Goal: Information Seeking & Learning: Learn about a topic

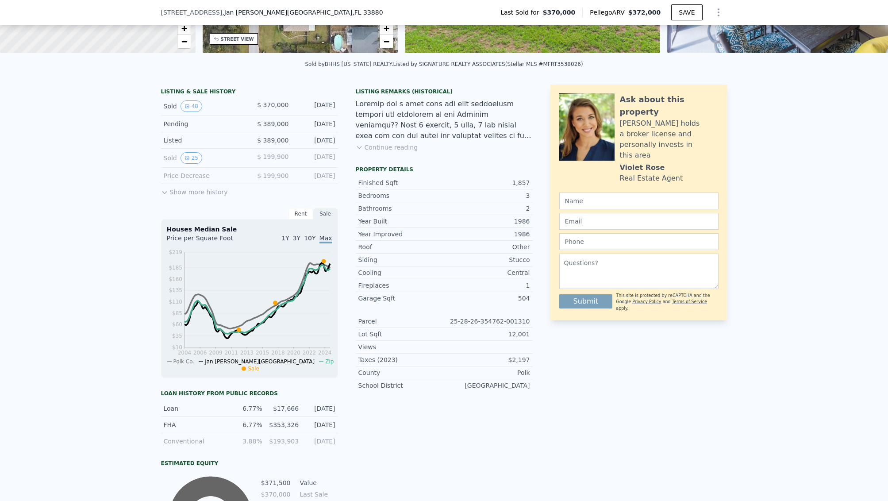
scroll to position [166, 0]
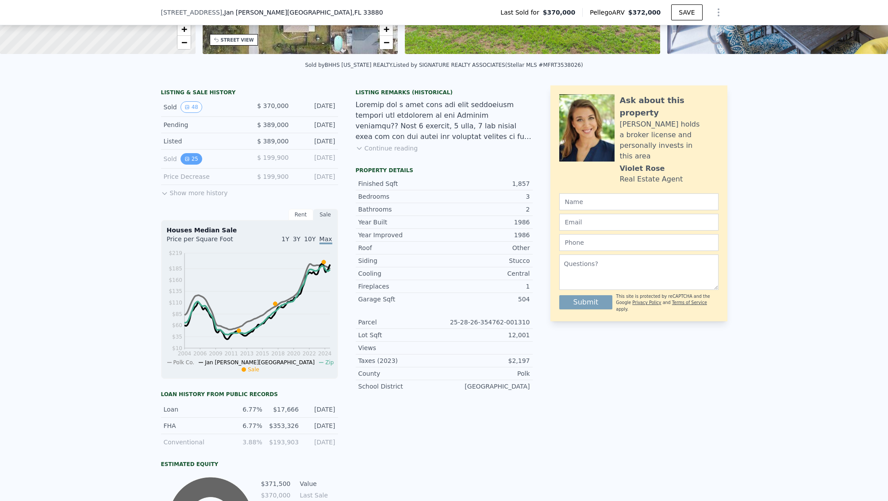
click at [191, 163] on button "25" at bounding box center [192, 159] width 22 height 12
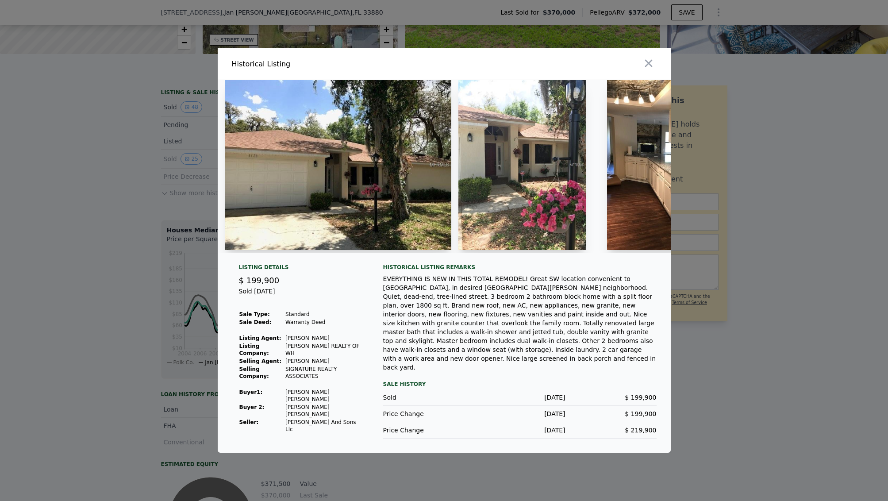
click at [405, 189] on img at bounding box center [338, 165] width 227 height 170
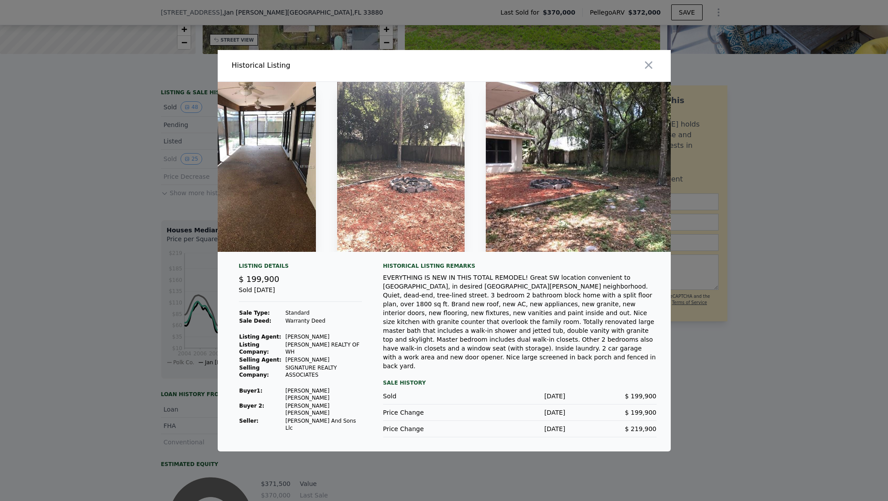
scroll to position [0, 3246]
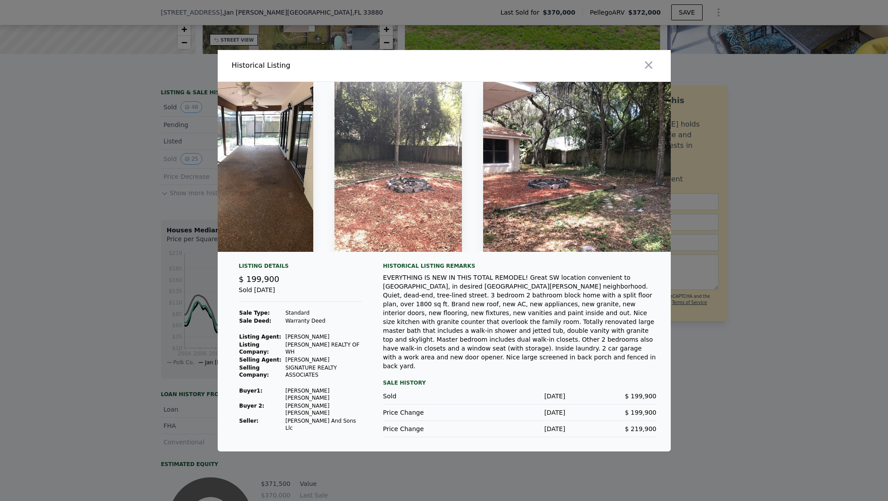
click at [390, 218] on img at bounding box center [397, 167] width 127 height 170
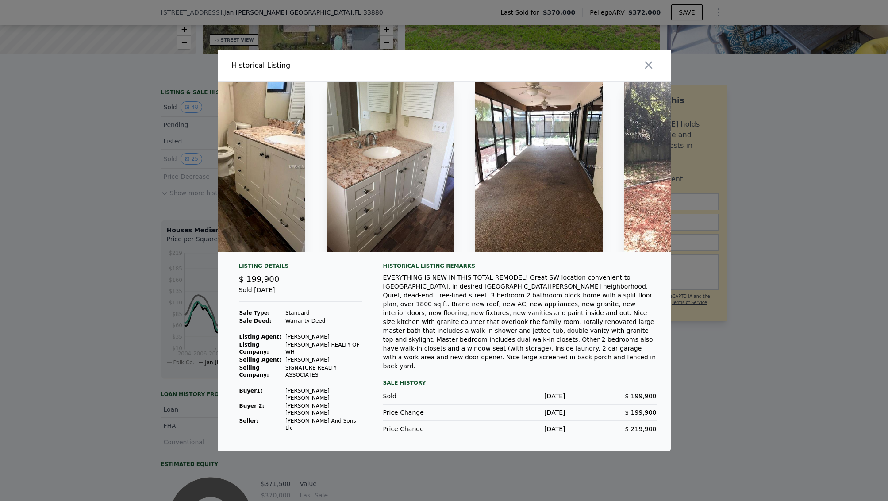
scroll to position [0, 2957]
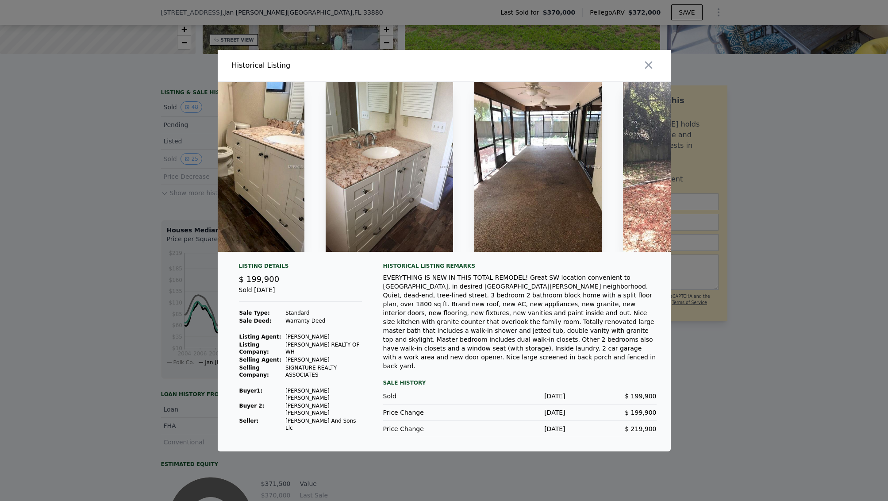
click at [83, 158] on div at bounding box center [444, 250] width 888 height 501
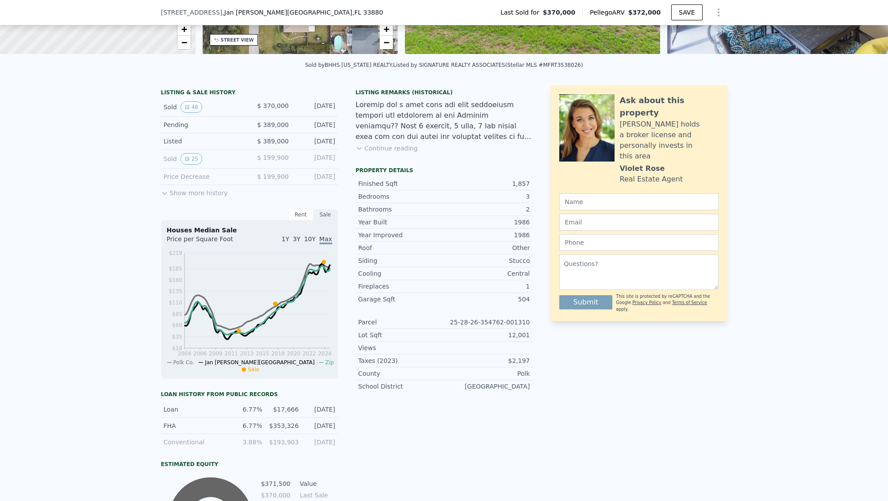
click at [182, 195] on button "Show more history" at bounding box center [194, 191] width 67 height 12
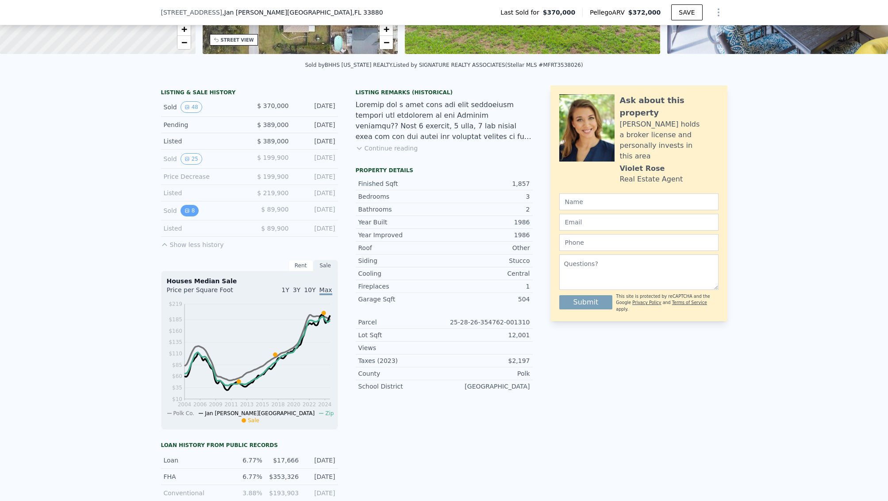
click at [196, 209] on button "8" at bounding box center [190, 211] width 19 height 12
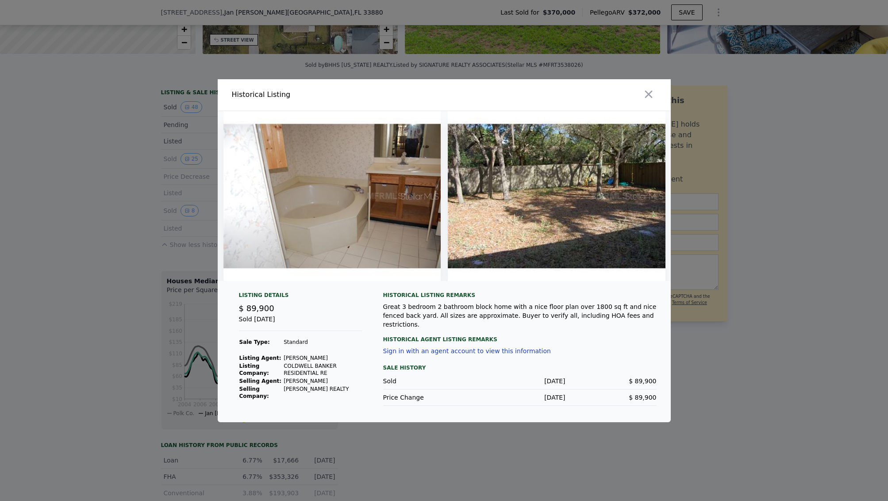
scroll to position [0, 1357]
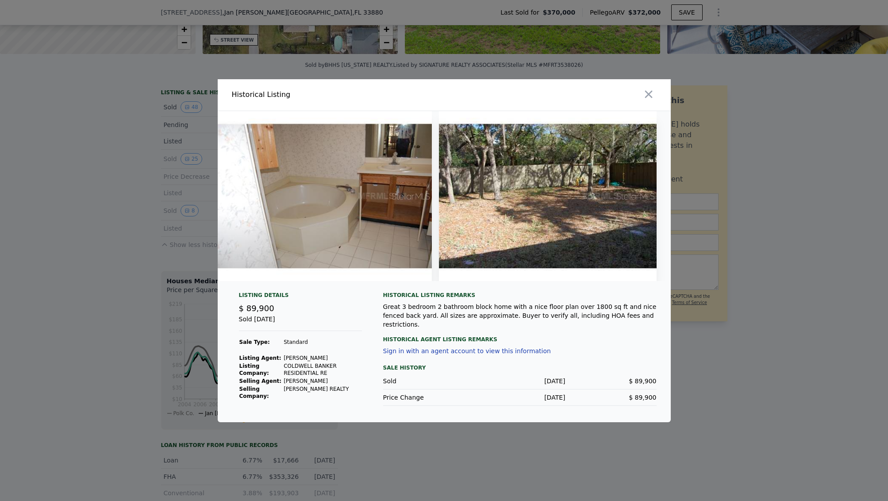
click at [586, 188] on img at bounding box center [548, 196] width 218 height 170
click at [649, 100] on icon "button" at bounding box center [648, 94] width 12 height 12
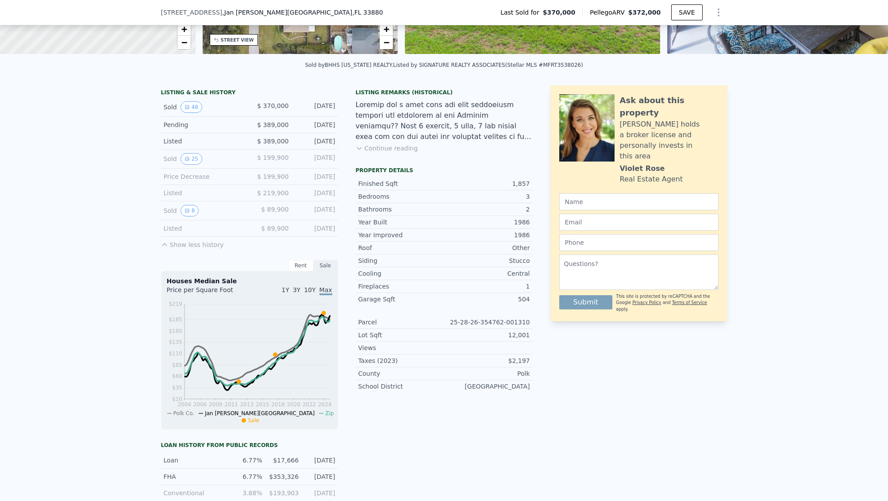
scroll to position [112, 0]
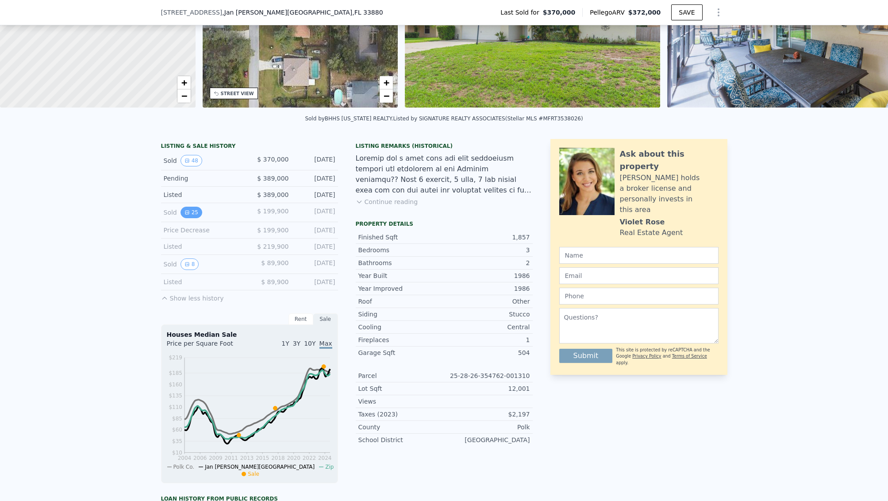
click at [185, 214] on icon "View historical data" at bounding box center [187, 212] width 5 height 5
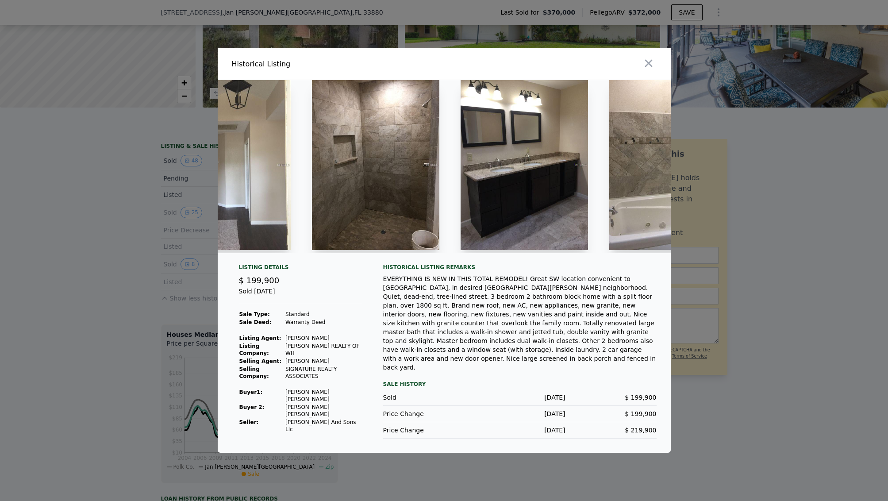
scroll to position [0, 1638]
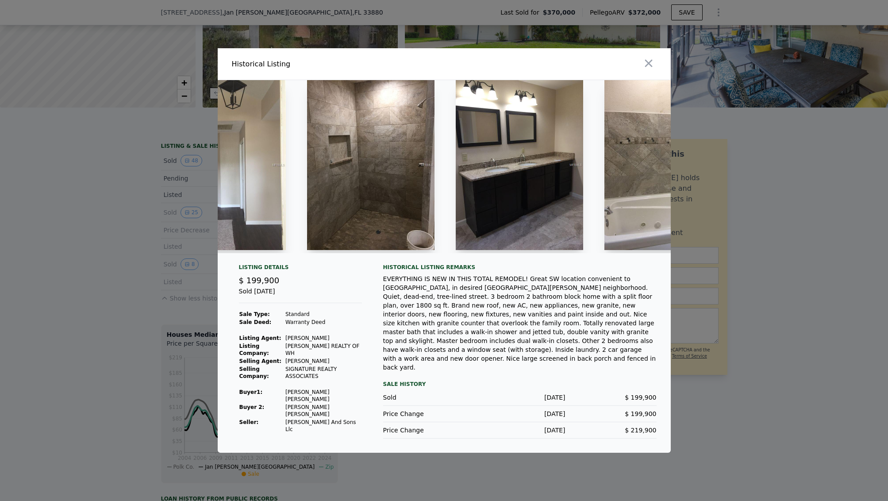
click at [551, 196] on img at bounding box center [519, 165] width 127 height 170
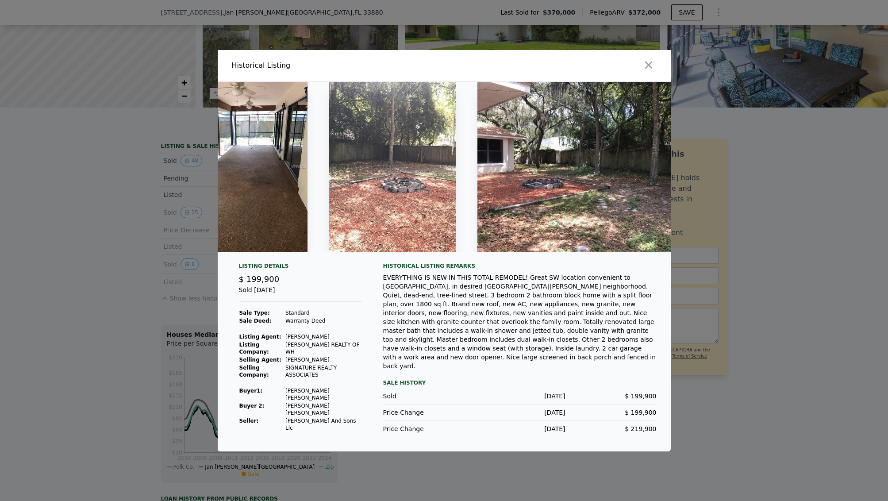
scroll to position [0, 3252]
click at [408, 178] on img at bounding box center [391, 167] width 127 height 170
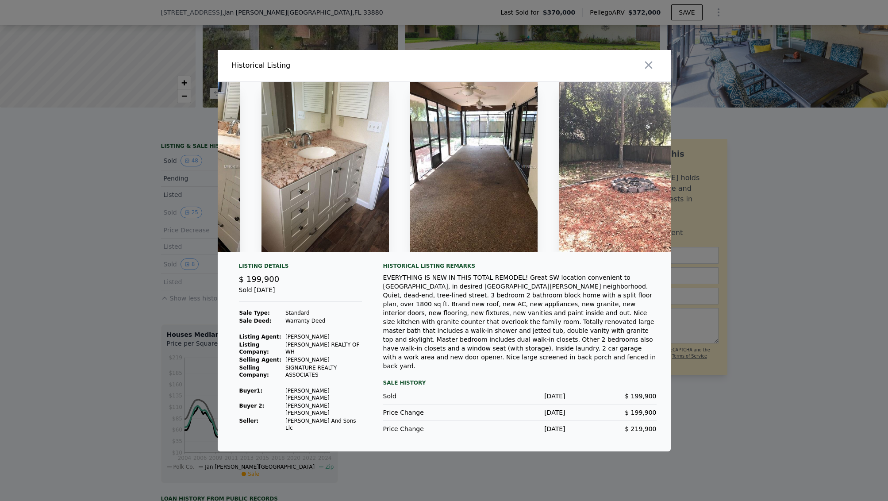
scroll to position [0, 3023]
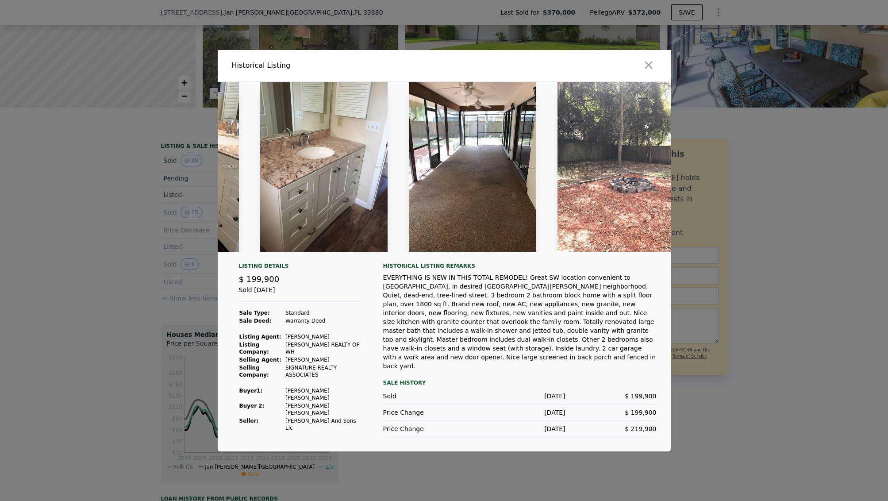
drag, startPoint x: 63, startPoint y: 197, endPoint x: 57, endPoint y: 190, distance: 9.7
click at [62, 198] on div at bounding box center [444, 250] width 888 height 501
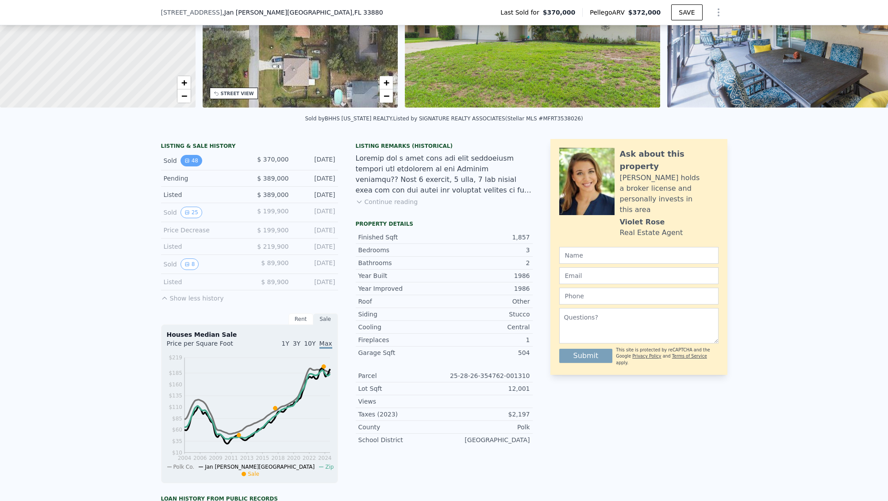
click at [196, 161] on button "48" at bounding box center [192, 161] width 22 height 12
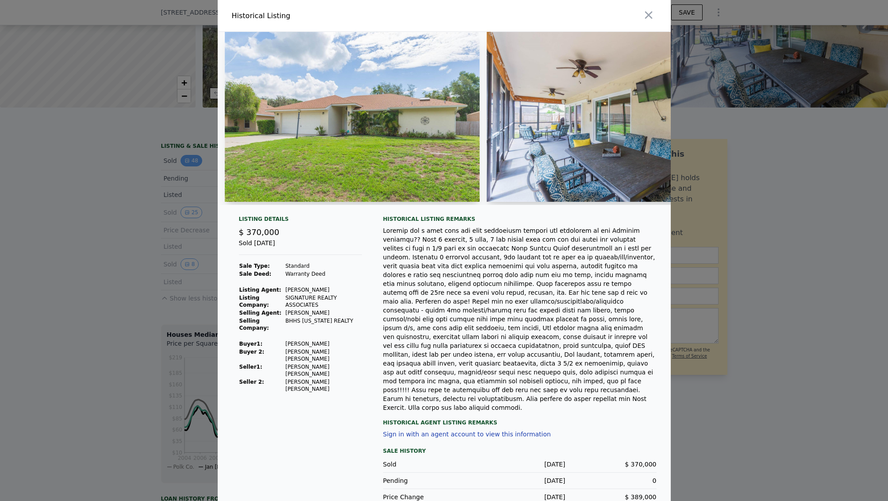
click at [196, 161] on div at bounding box center [444, 250] width 888 height 501
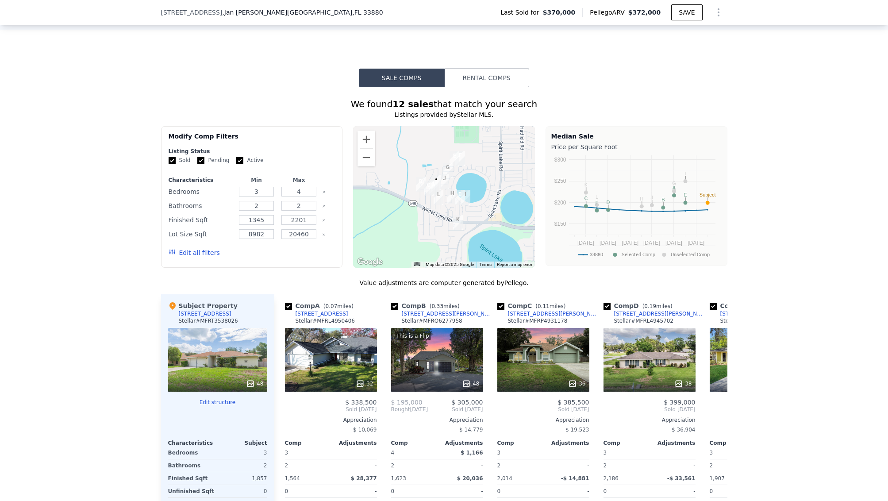
scroll to position [791, 0]
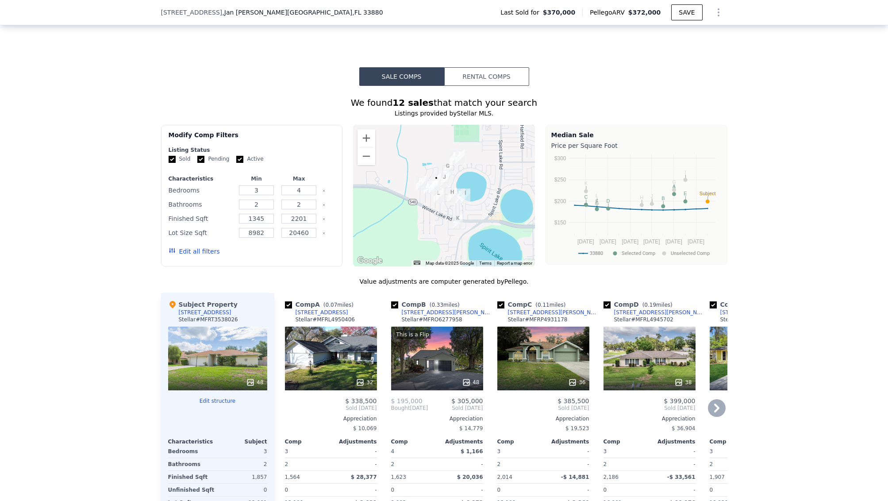
click at [323, 310] on div "[STREET_ADDRESS]" at bounding box center [322, 312] width 53 height 7
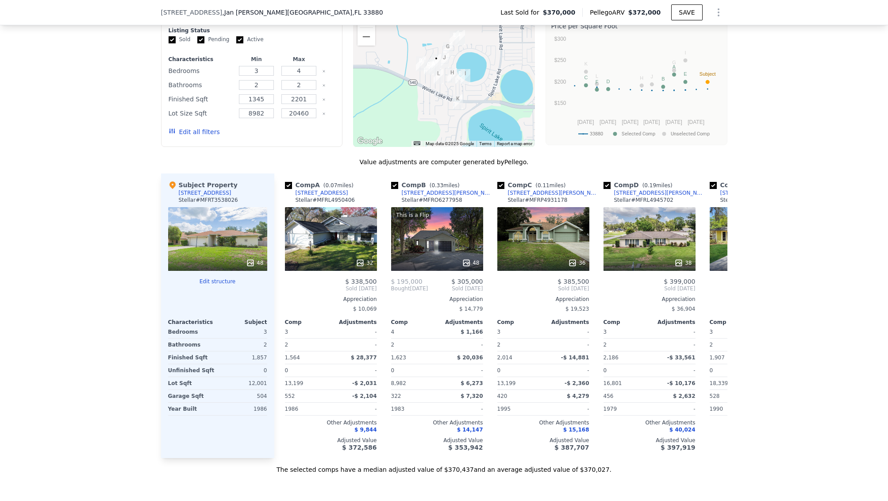
scroll to position [911, 0]
click at [339, 232] on div "32" at bounding box center [331, 239] width 92 height 64
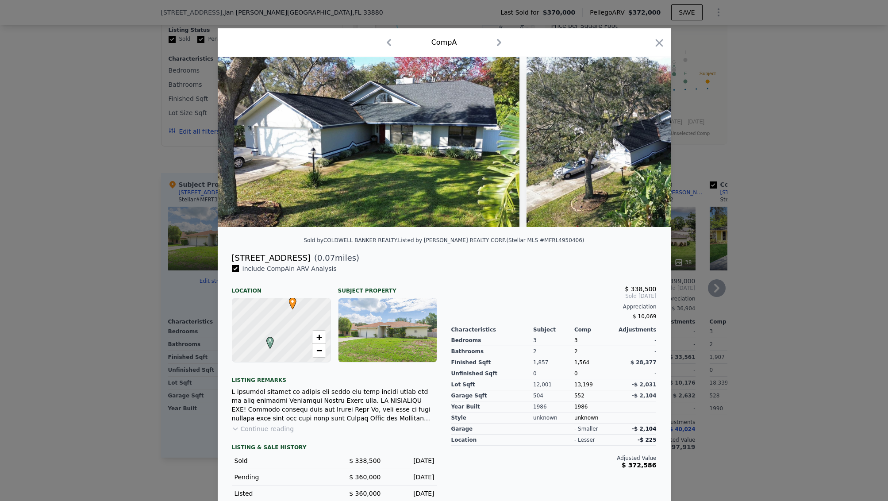
scroll to position [8, 0]
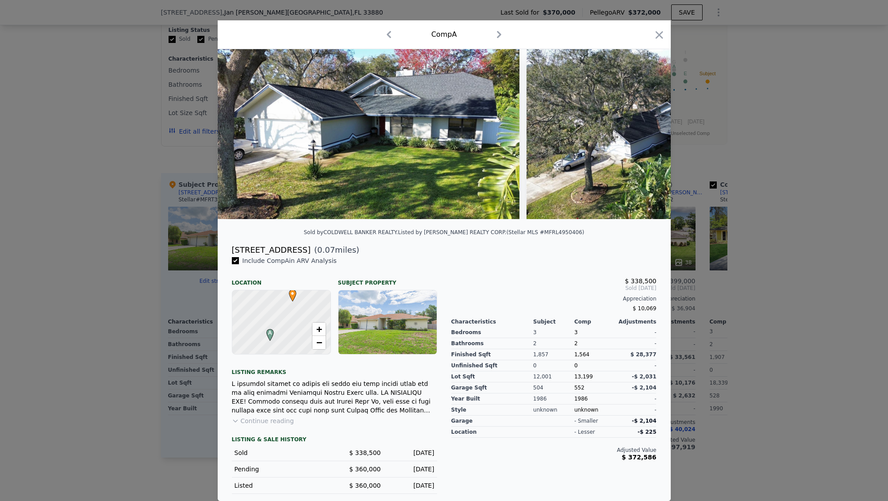
click at [83, 203] on div at bounding box center [444, 250] width 888 height 501
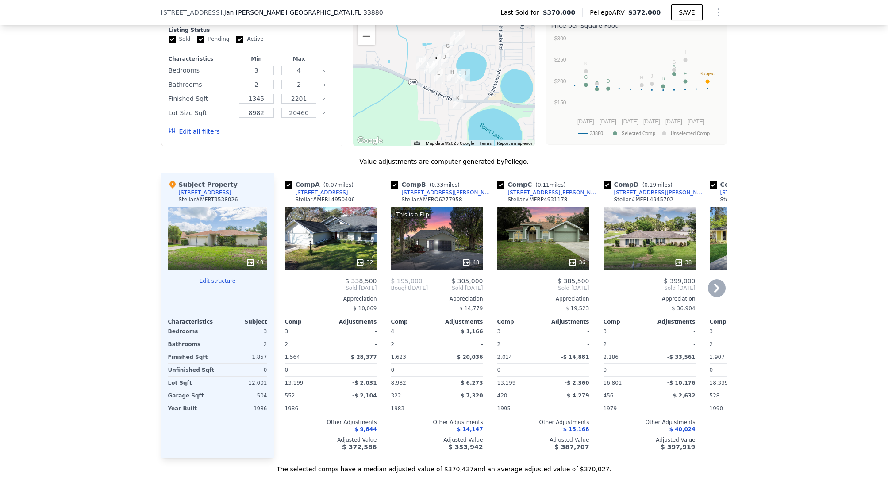
click at [317, 192] on div "[STREET_ADDRESS]" at bounding box center [322, 192] width 53 height 7
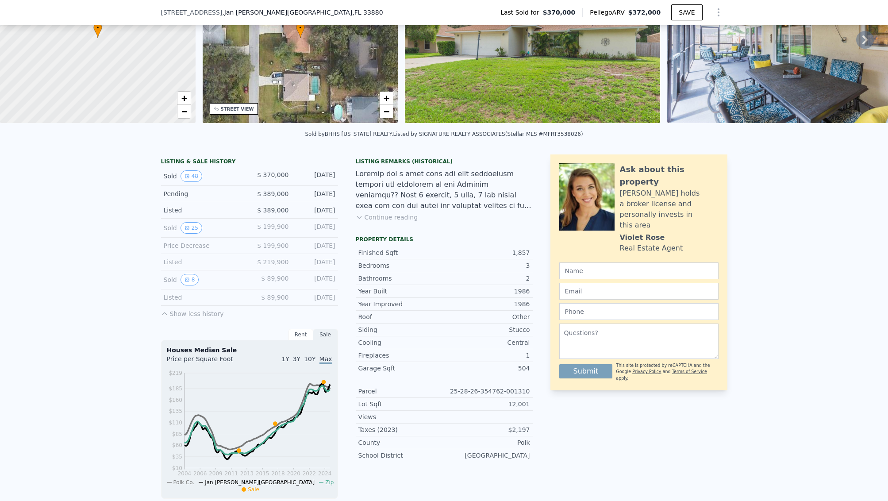
scroll to position [3, 0]
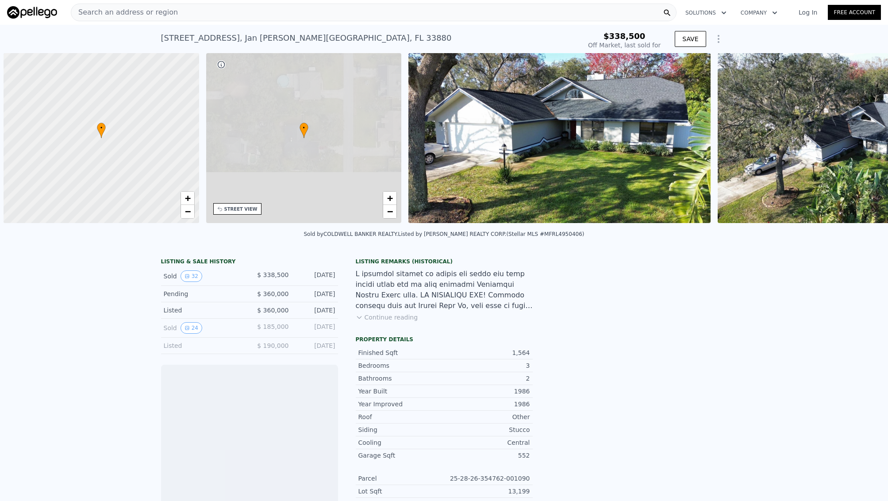
scroll to position [0, 4]
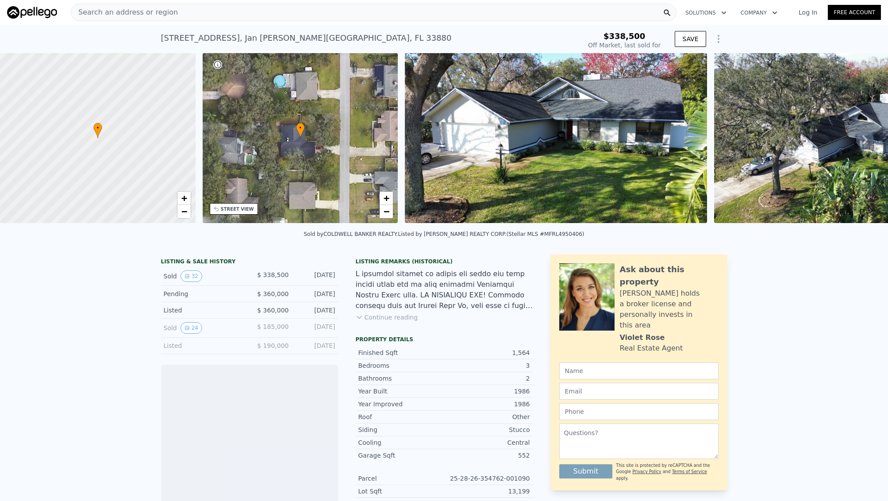
click at [192, 269] on div "Sold 32 $ 338,500 May 19, 2025" at bounding box center [249, 276] width 177 height 19
click at [191, 274] on button "32" at bounding box center [192, 276] width 22 height 12
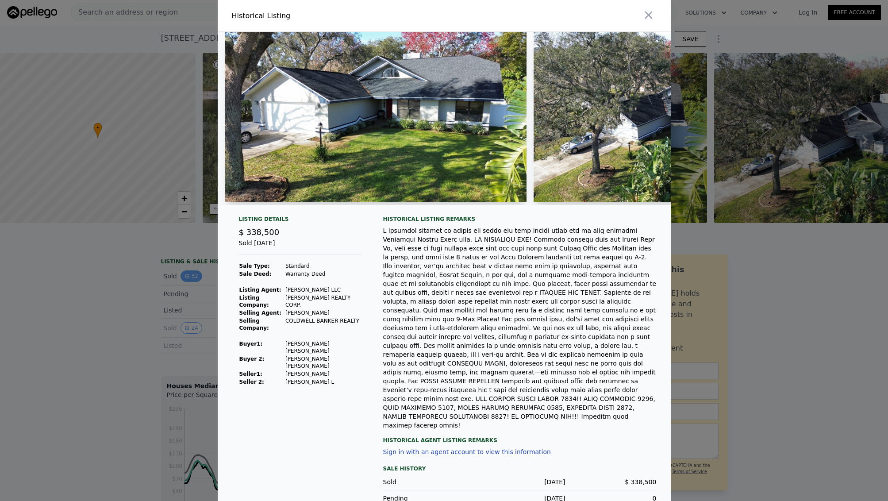
click at [191, 274] on div at bounding box center [444, 250] width 888 height 501
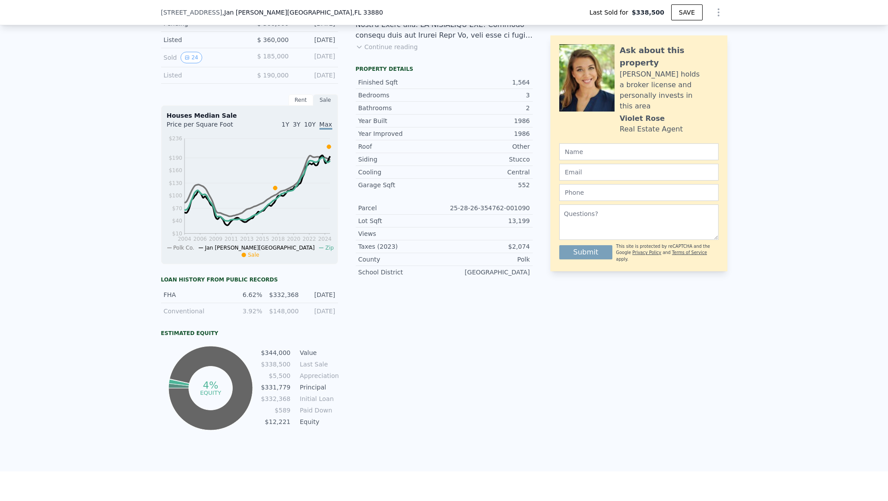
scroll to position [268, 0]
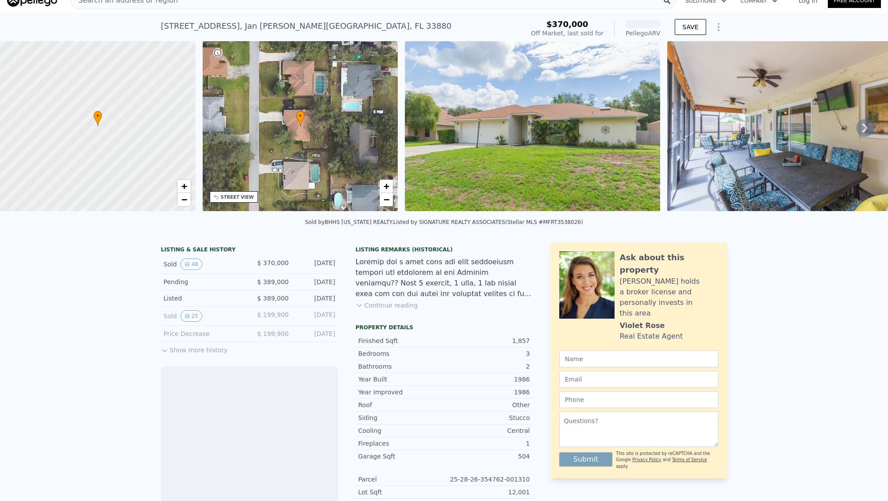
scroll to position [13, 0]
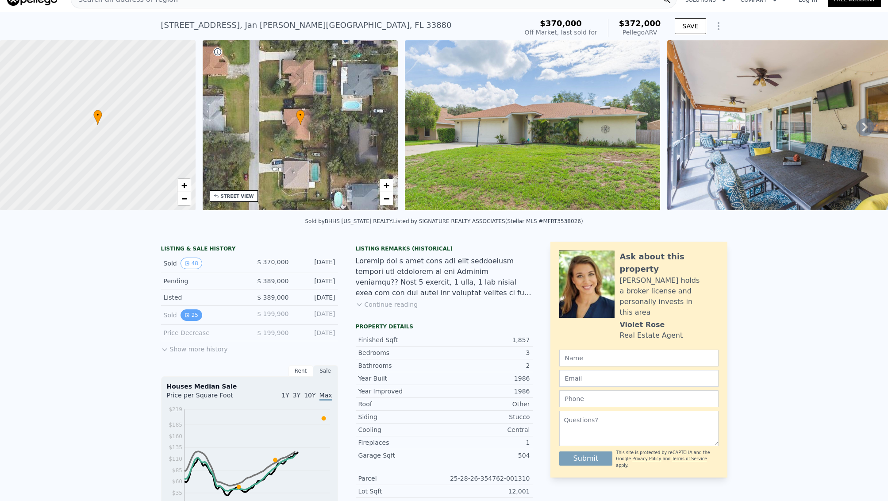
click at [196, 314] on button "25" at bounding box center [192, 315] width 22 height 12
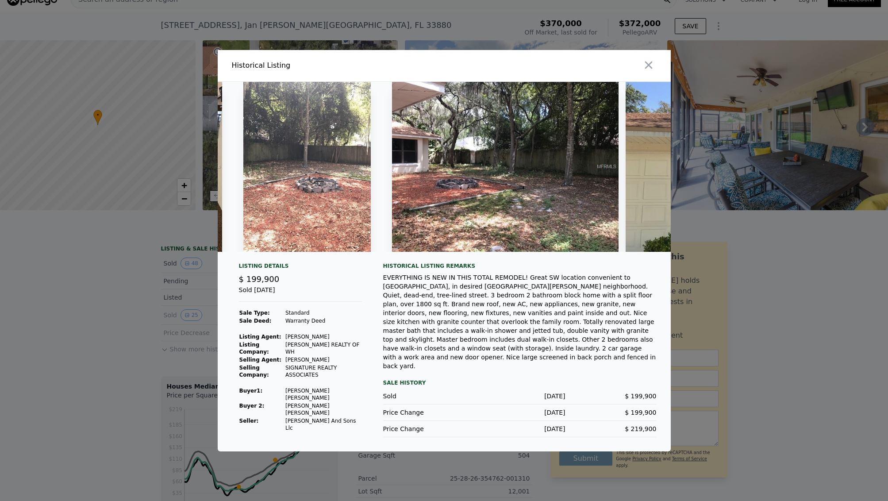
scroll to position [0, 3333]
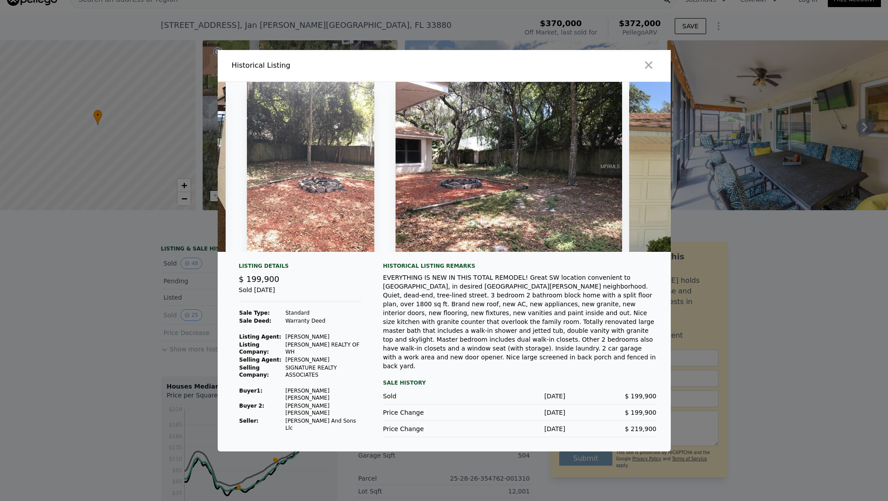
click at [116, 327] on div at bounding box center [444, 250] width 888 height 501
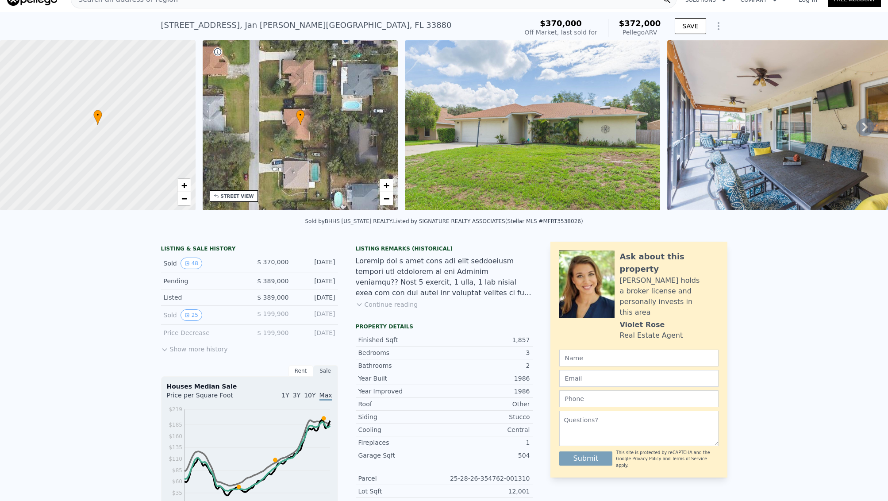
click at [181, 344] on button "Show more history" at bounding box center [194, 347] width 67 height 12
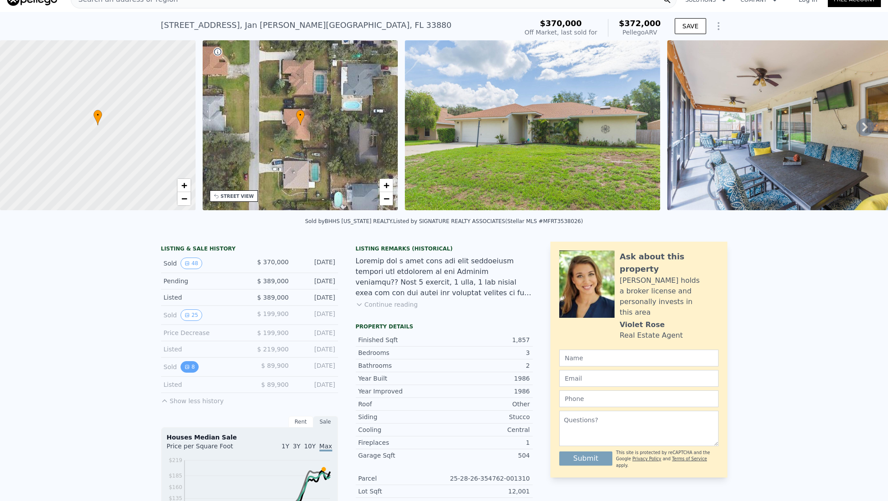
click at [185, 365] on icon "View historical data" at bounding box center [187, 367] width 4 height 4
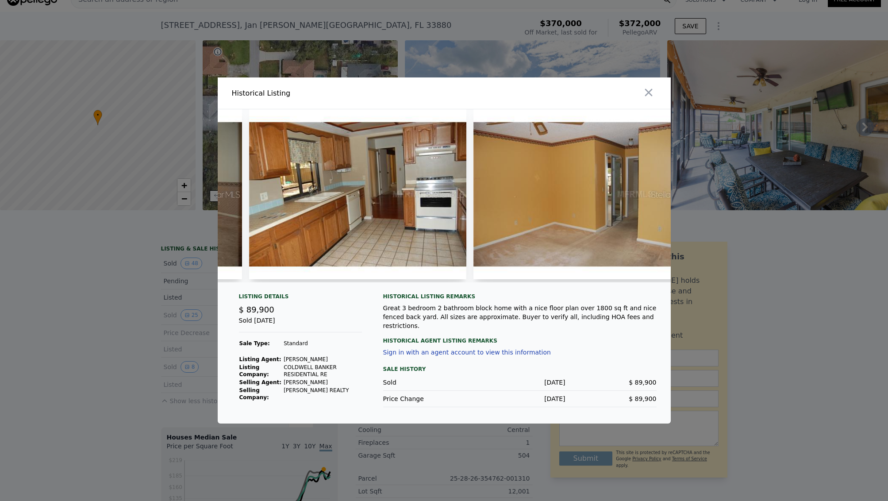
scroll to position [0, 871]
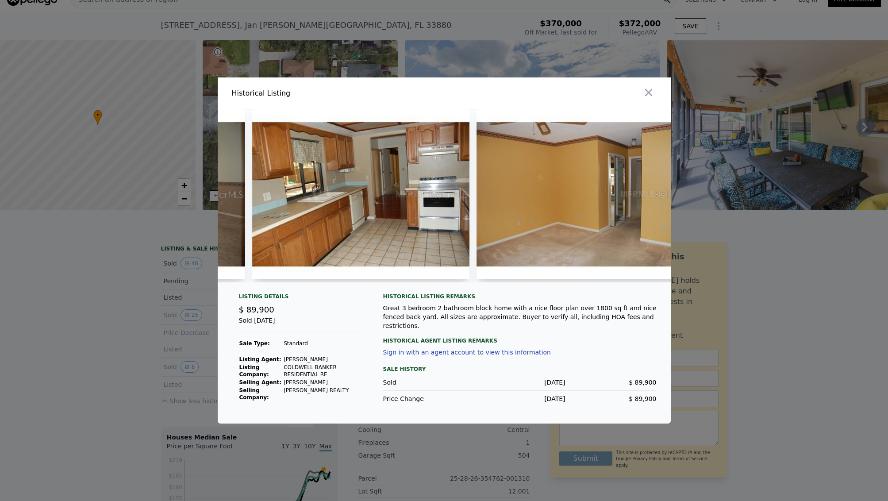
click at [72, 281] on div at bounding box center [444, 250] width 888 height 501
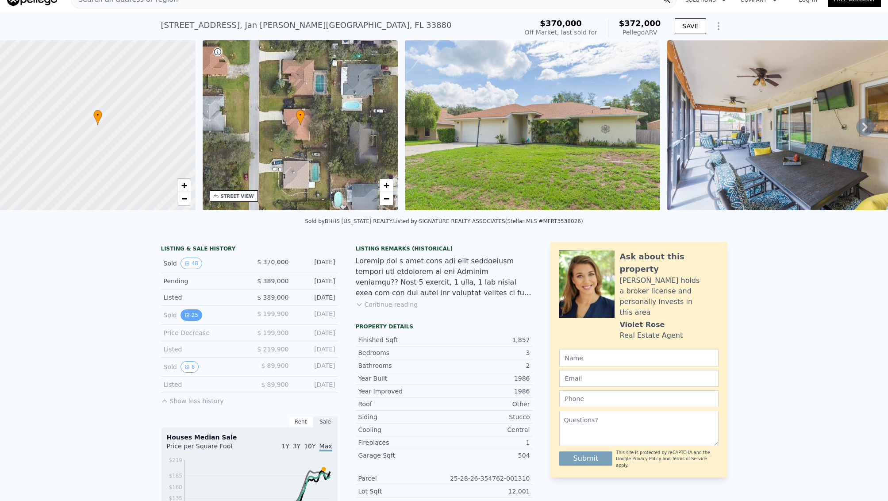
click at [187, 313] on icon "View historical data" at bounding box center [187, 314] width 5 height 5
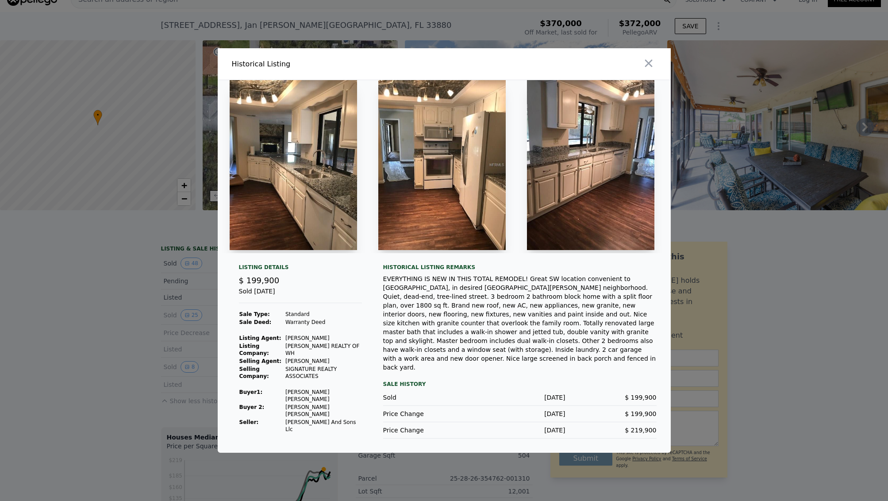
scroll to position [0, 374]
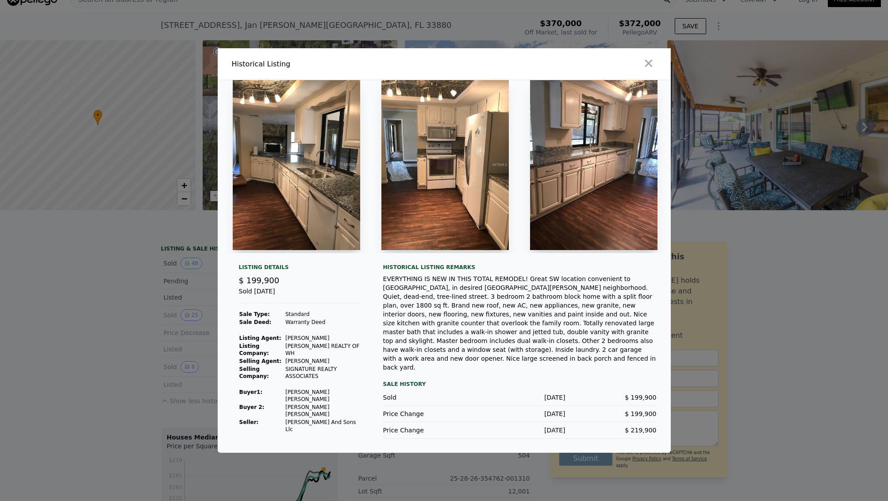
click at [69, 331] on div at bounding box center [444, 250] width 888 height 501
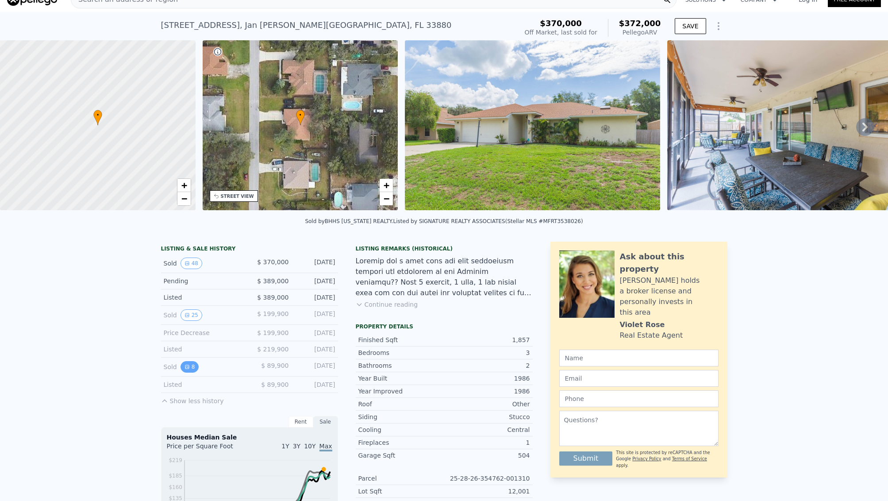
click at [190, 370] on button "8" at bounding box center [190, 367] width 19 height 12
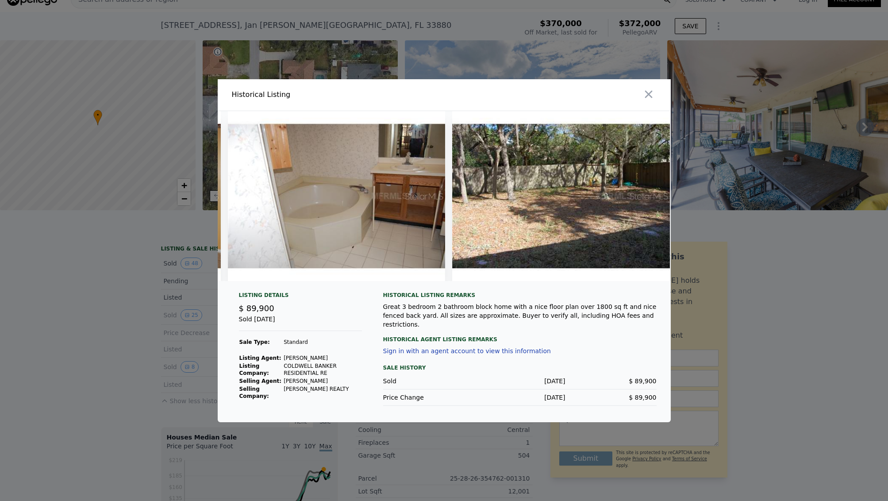
scroll to position [0, 1357]
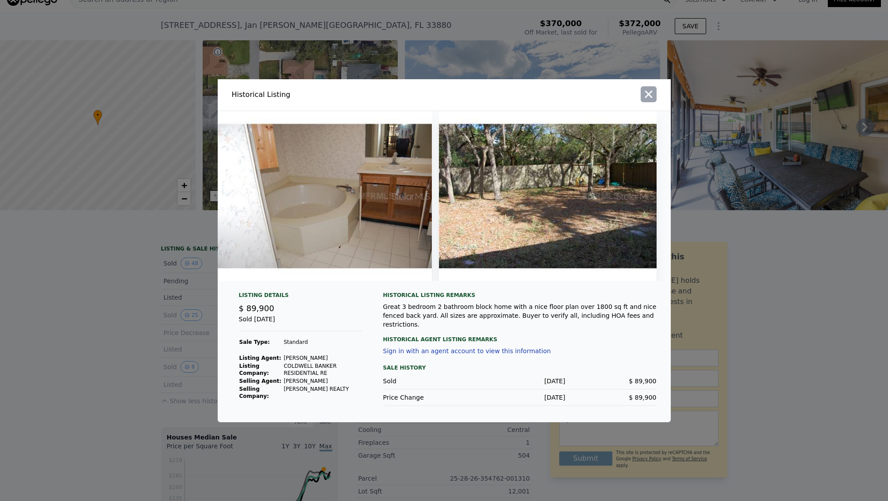
click at [647, 97] on icon "button" at bounding box center [648, 94] width 12 height 12
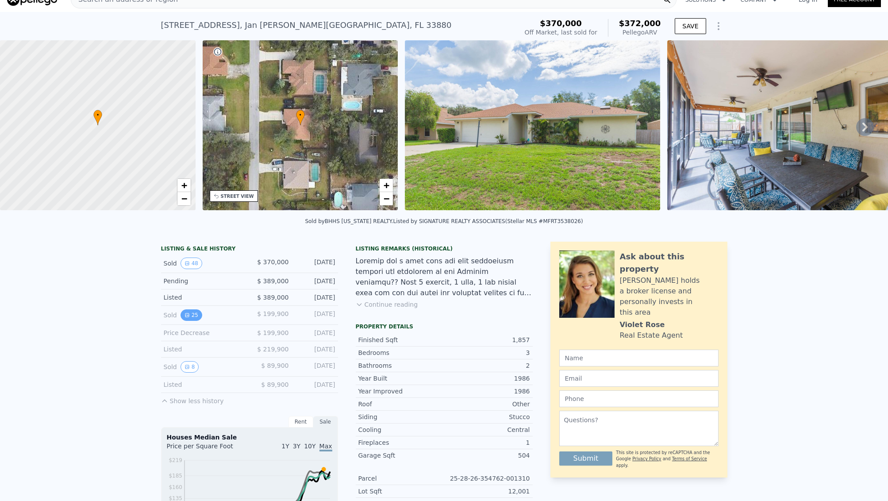
click at [192, 316] on button "25" at bounding box center [192, 315] width 22 height 12
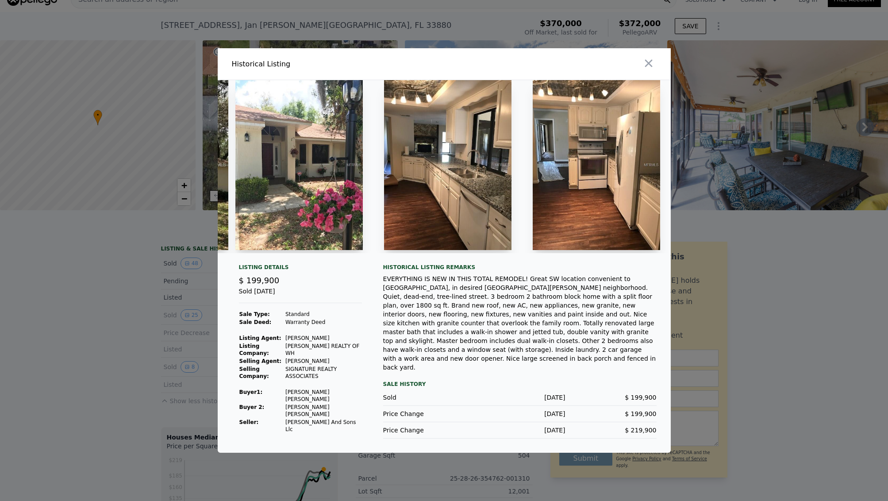
scroll to position [0, 209]
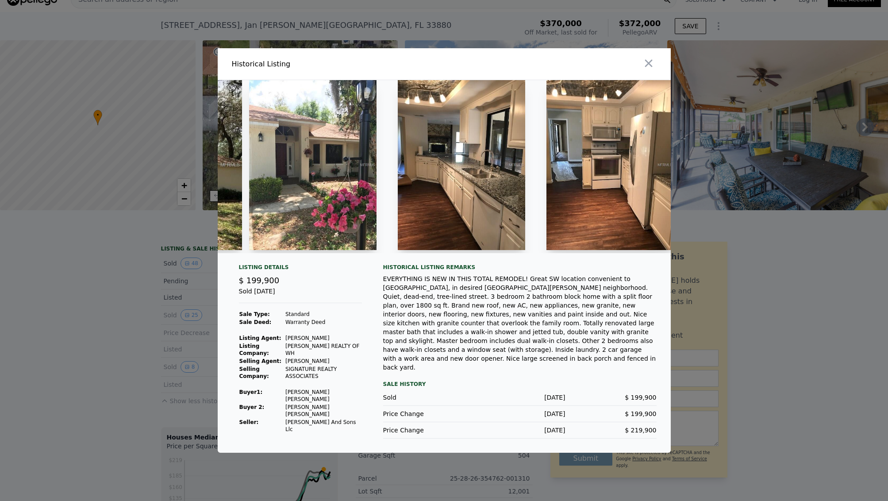
click at [81, 255] on div at bounding box center [444, 250] width 888 height 501
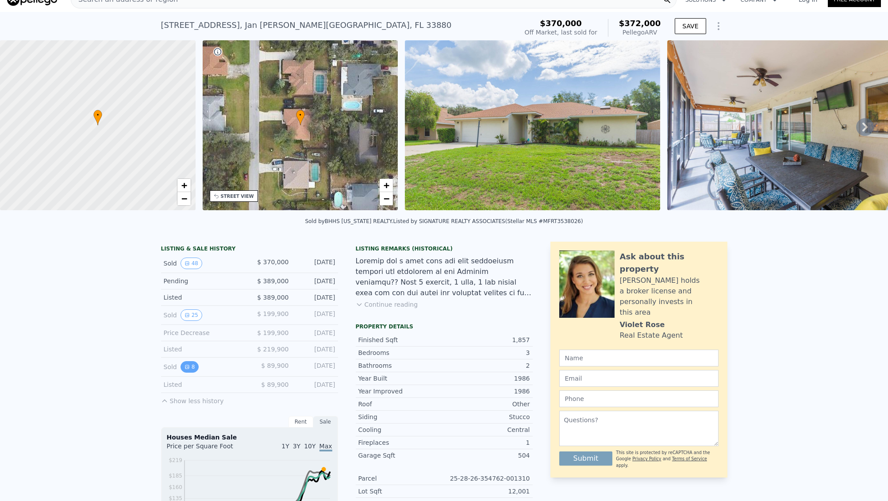
click at [182, 364] on button "8" at bounding box center [190, 367] width 19 height 12
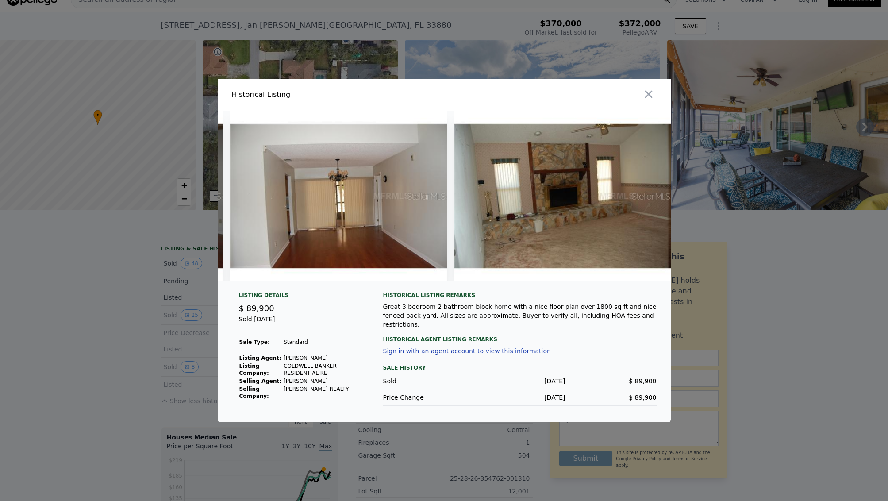
scroll to position [0, 443]
click at [523, 197] on img at bounding box center [564, 196] width 218 height 170
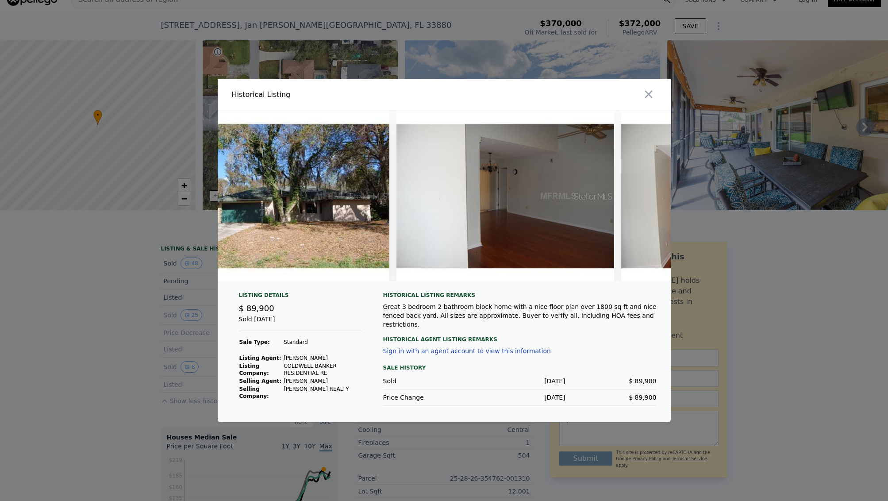
scroll to position [0, 0]
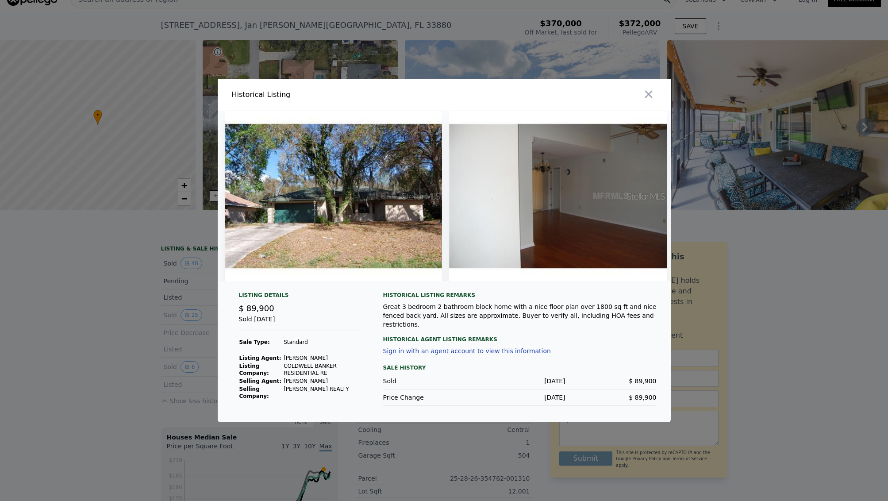
click at [97, 317] on div at bounding box center [444, 250] width 888 height 501
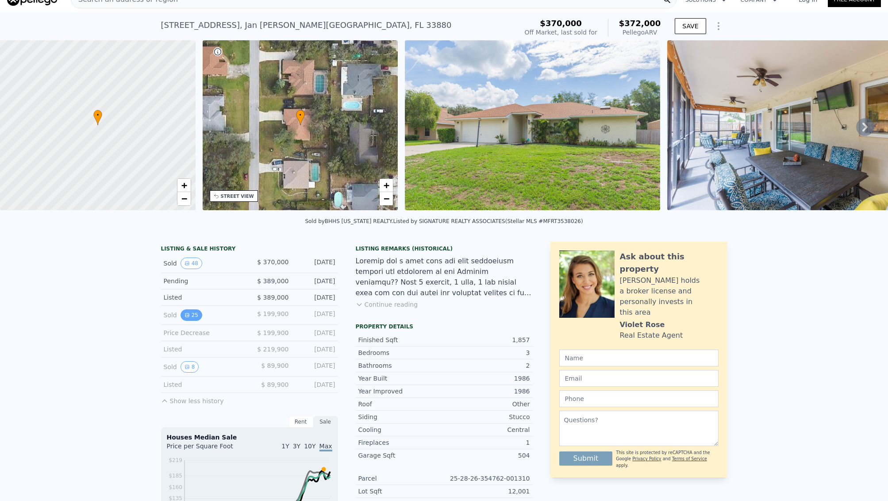
click at [193, 310] on button "25" at bounding box center [192, 315] width 22 height 12
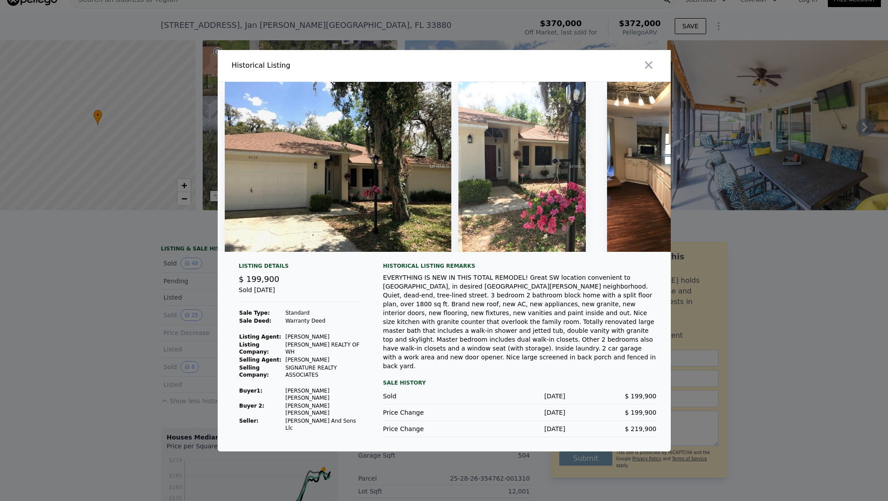
click at [108, 288] on div at bounding box center [444, 250] width 888 height 501
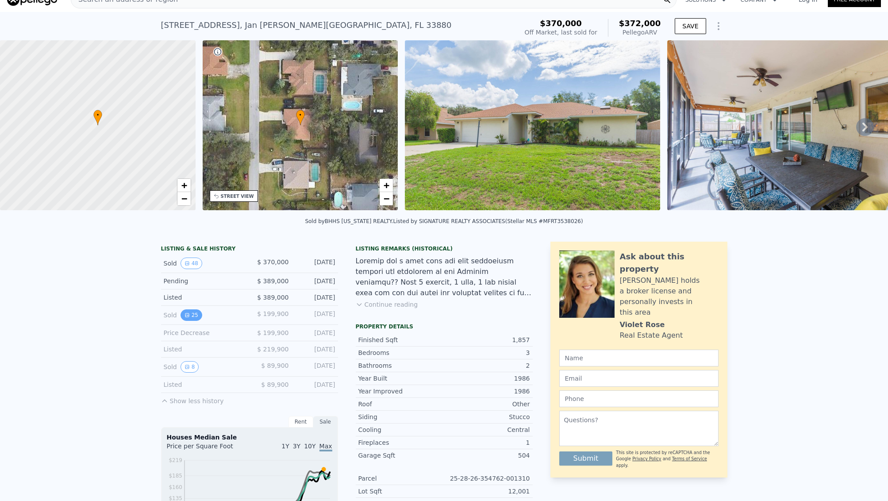
click at [195, 313] on button "25" at bounding box center [192, 315] width 22 height 12
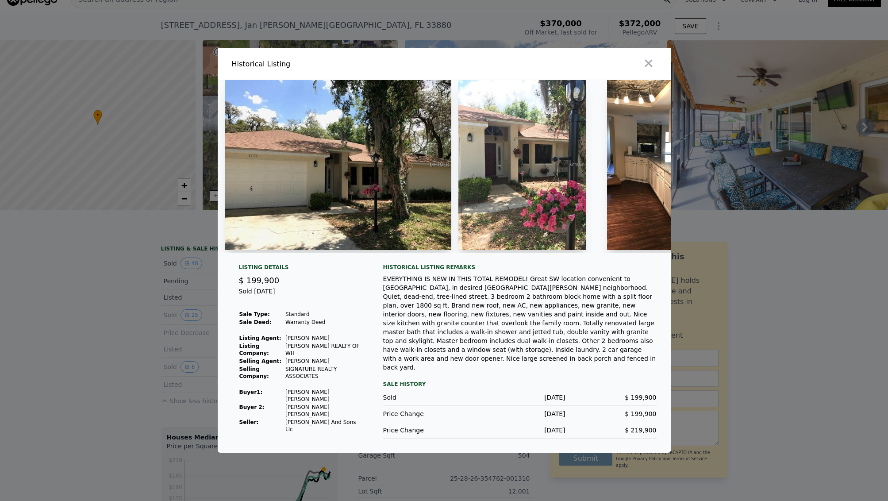
drag, startPoint x: 172, startPoint y: 258, endPoint x: 171, endPoint y: 275, distance: 16.4
click at [172, 260] on div at bounding box center [444, 250] width 888 height 501
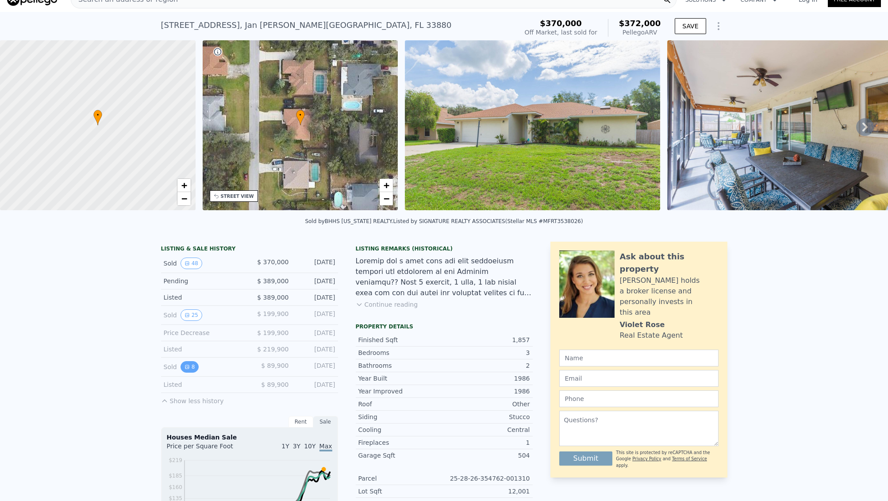
click at [193, 369] on button "8" at bounding box center [190, 367] width 19 height 12
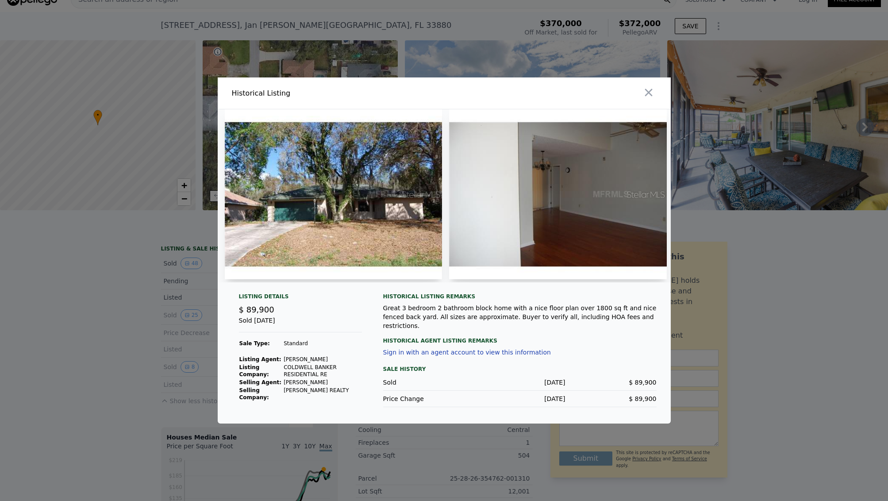
click at [170, 352] on div at bounding box center [444, 250] width 888 height 501
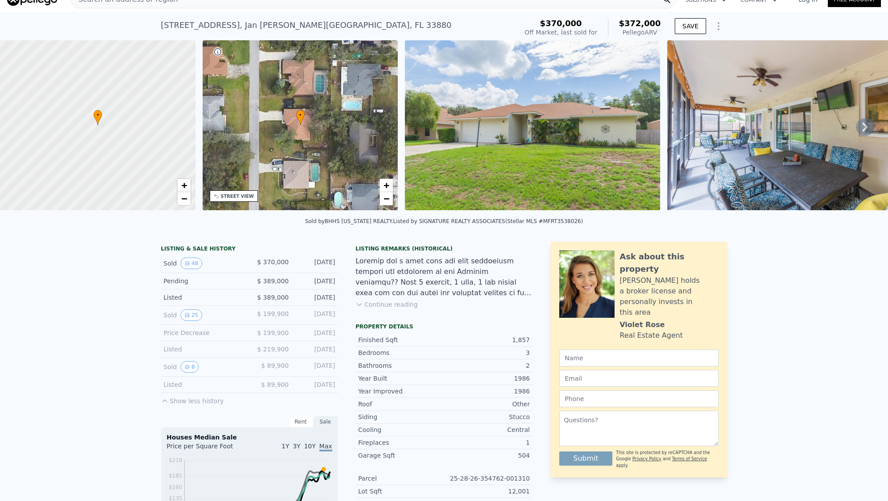
click at [181, 400] on button "Show less history" at bounding box center [192, 399] width 63 height 12
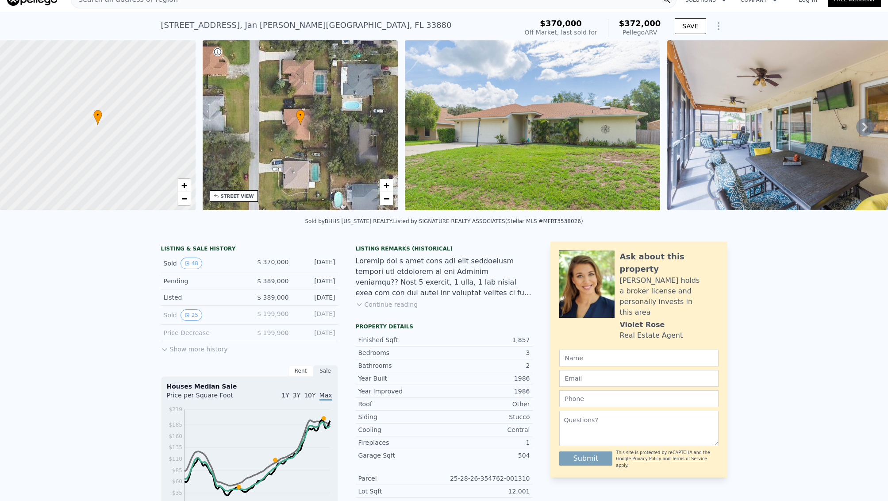
click at [200, 350] on button "Show more history" at bounding box center [194, 347] width 67 height 12
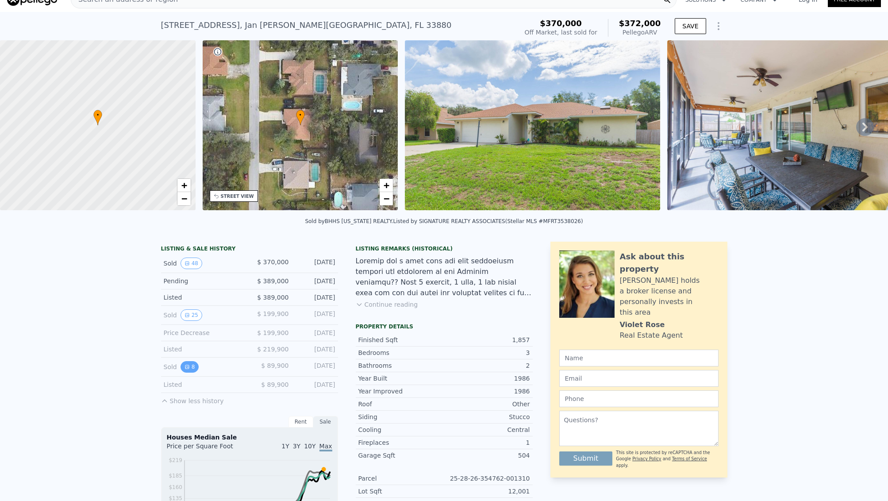
click at [194, 369] on button "8" at bounding box center [190, 367] width 19 height 12
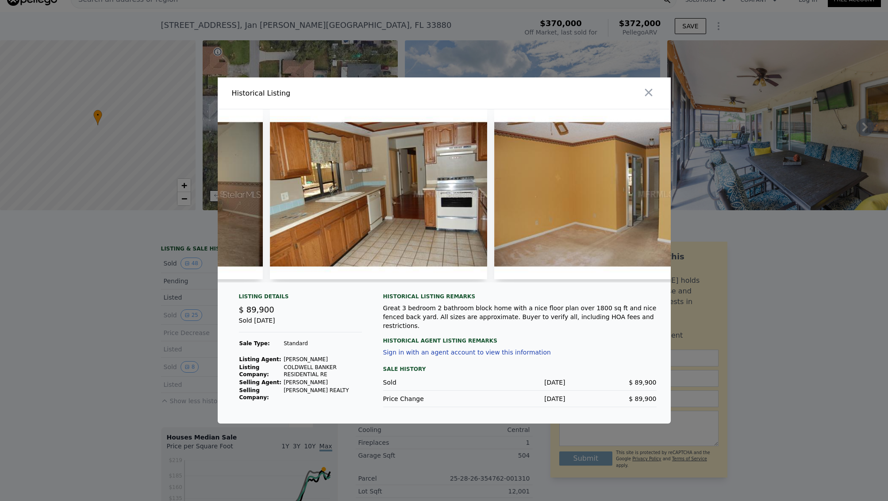
scroll to position [0, 854]
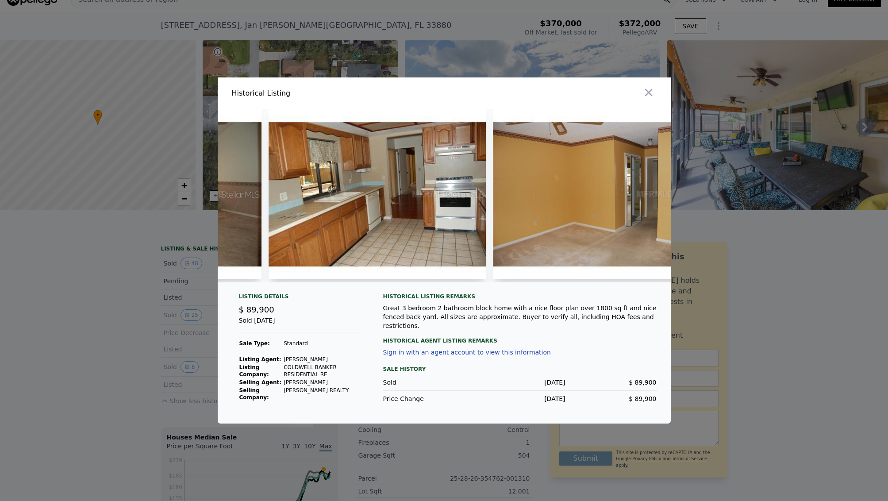
click at [446, 210] on img at bounding box center [378, 194] width 218 height 170
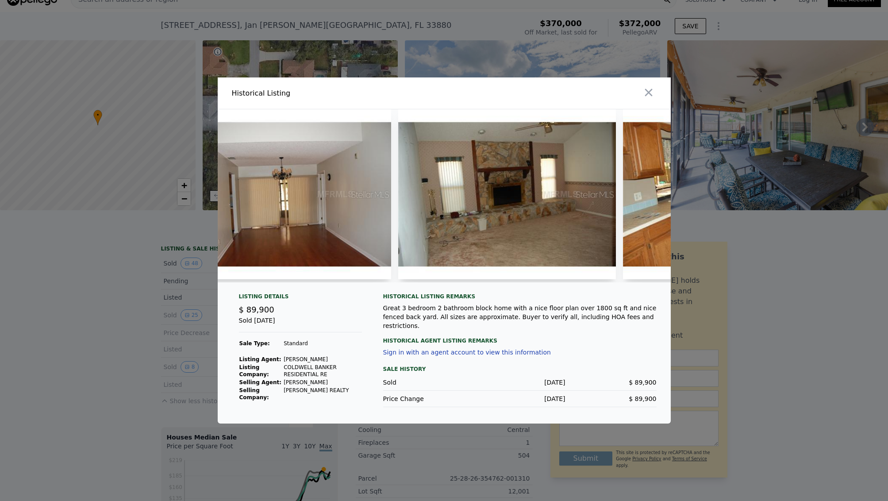
scroll to position [0, 498]
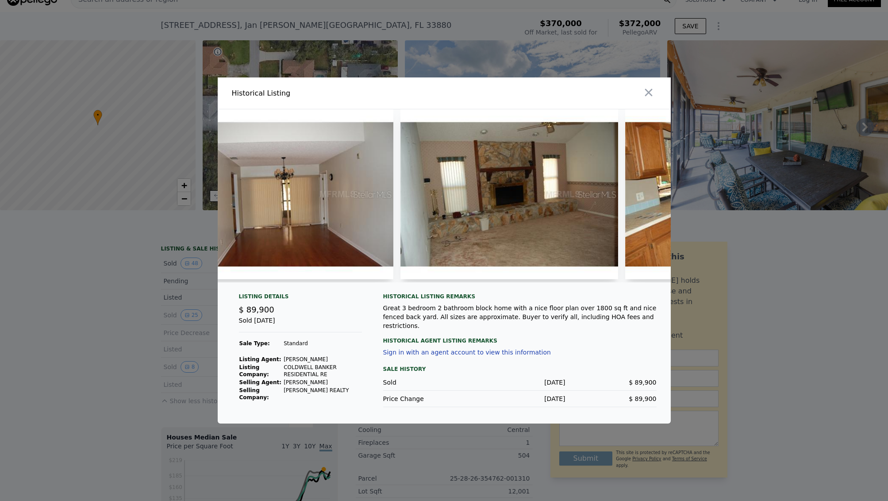
click at [476, 200] on img at bounding box center [509, 194] width 218 height 170
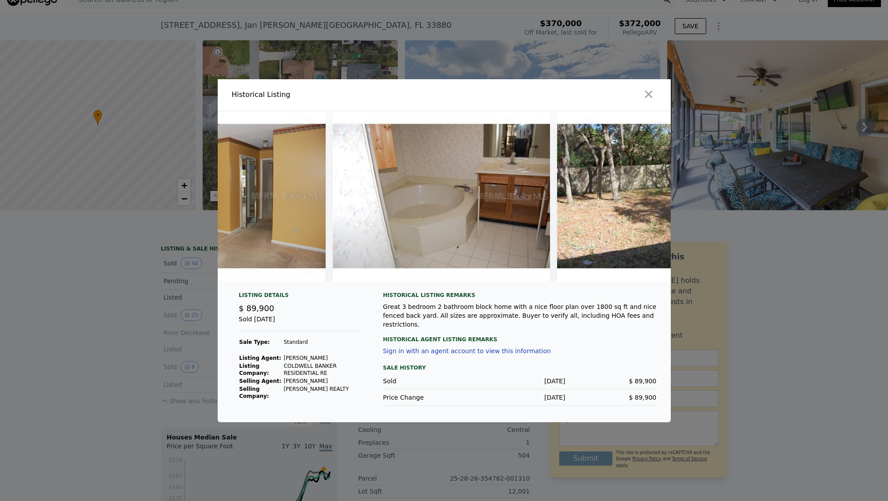
scroll to position [0, 1238]
